Goal: Navigation & Orientation: Find specific page/section

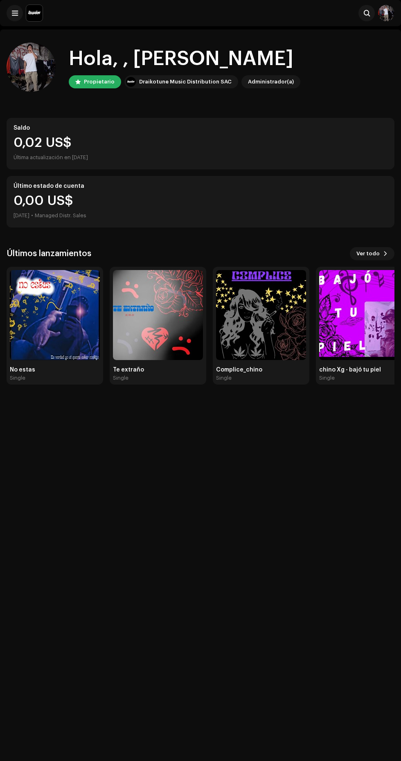
click at [367, 226] on div "Último estado de cuenta 0,00 US$ [DATE] • Managed Distr. Sales" at bounding box center [201, 202] width 388 height 52
click at [370, 253] on span "Ver todo" at bounding box center [367, 253] width 23 height 16
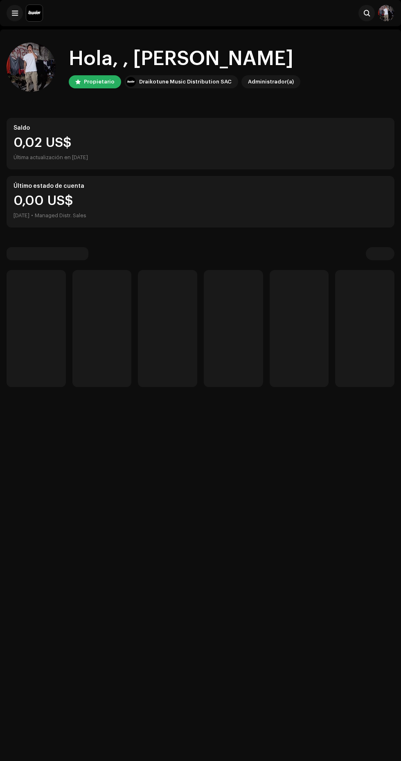
click at [208, 760] on div "Hola, , [PERSON_NAME] Propietario Draikotune Music Distribution SAC Administrad…" at bounding box center [200, 409] width 401 height 761
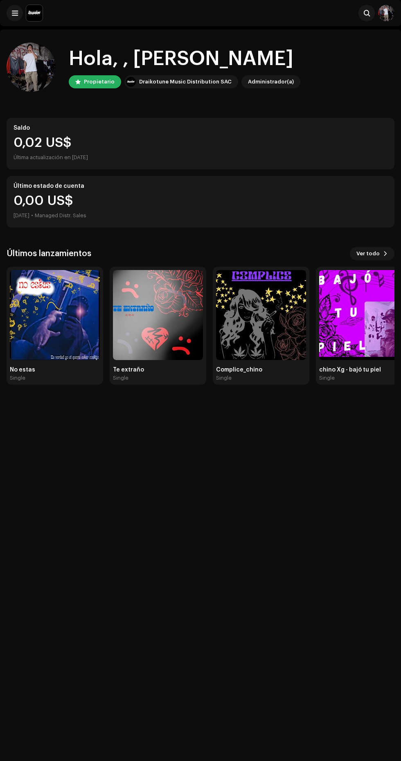
click at [208, 760] on div "Hola, , [PERSON_NAME] Propietario Draikotune Music Distribution SAC Administrad…" at bounding box center [200, 409] width 401 height 761
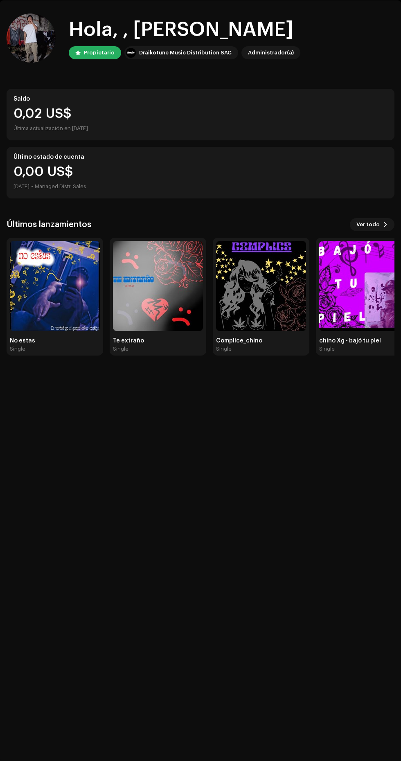
scroll to position [29, 0]
